Goal: Understand process/instructions

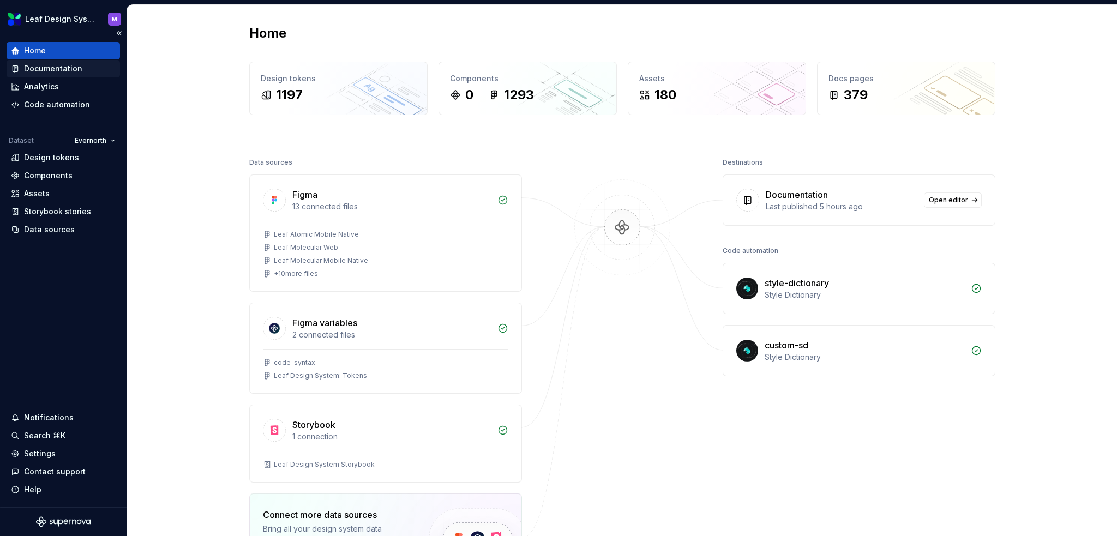
click at [54, 68] on div "Documentation" at bounding box center [53, 68] width 58 height 11
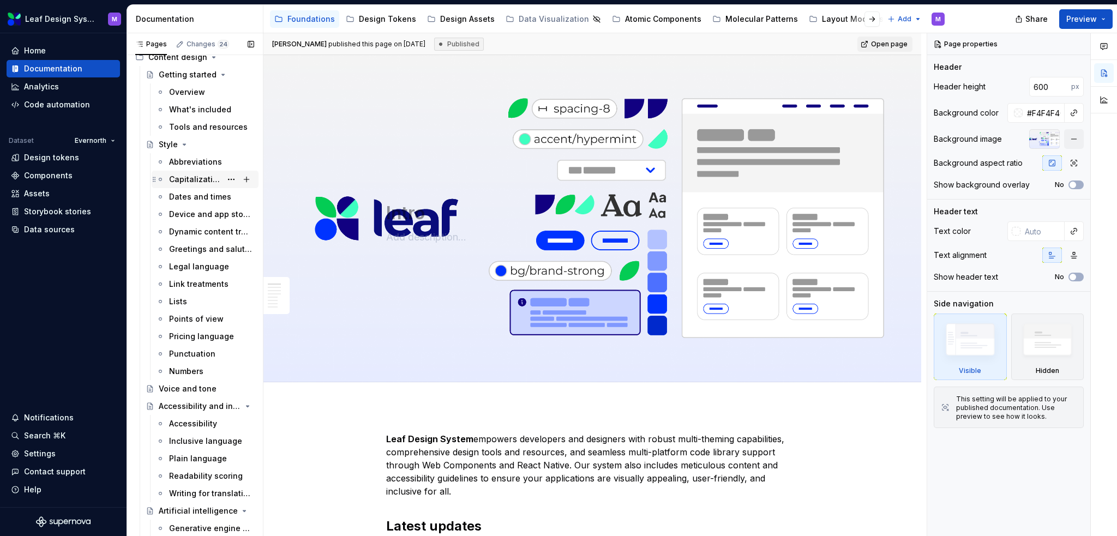
scroll to position [273, 0]
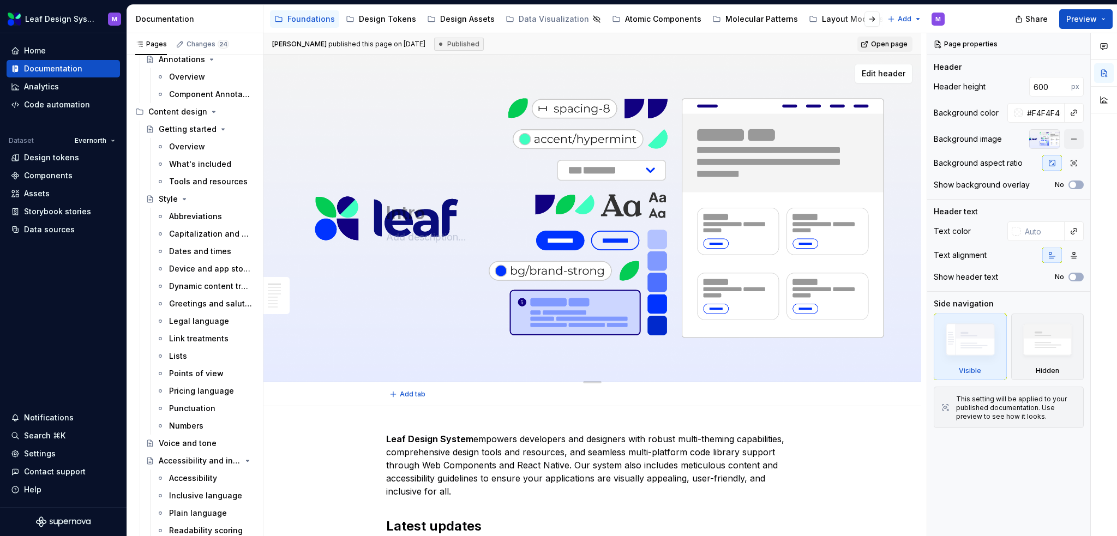
click at [263, 154] on div "Intro Edit header" at bounding box center [592, 218] width 658 height 327
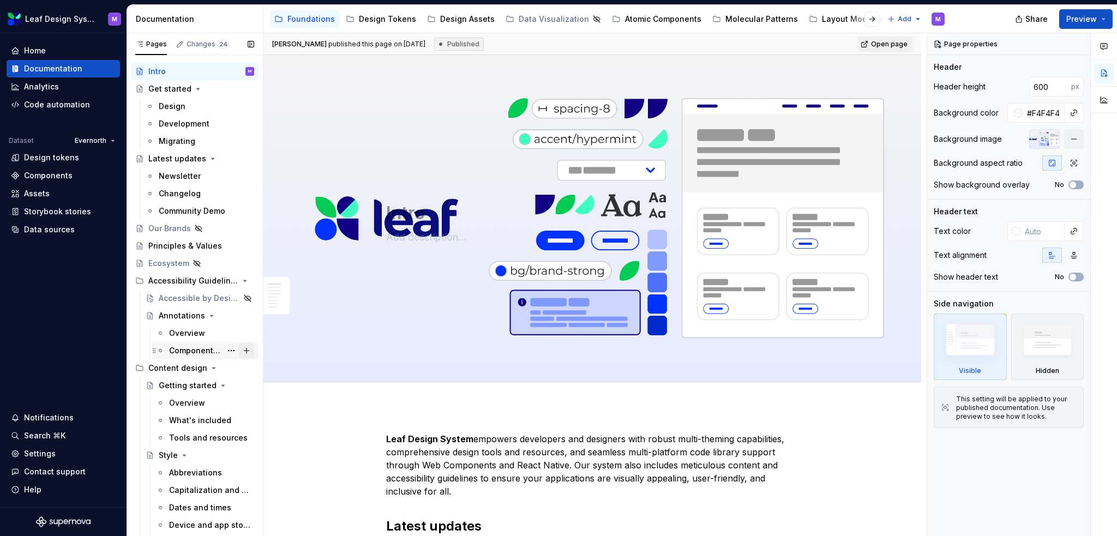
scroll to position [0, 0]
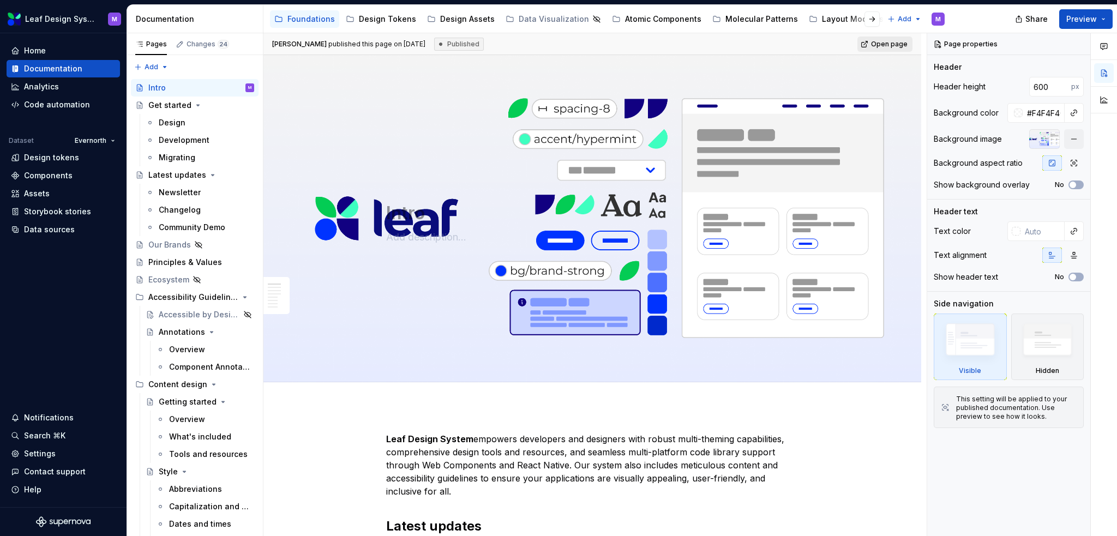
click at [882, 43] on span "Open page" at bounding box center [889, 44] width 37 height 9
type textarea "*"
